Goal: Find specific page/section: Find specific page/section

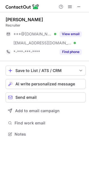
scroll to position [130, 89]
click at [78, 4] on span at bounding box center [78, 6] width 4 height 4
